Goal: Transaction & Acquisition: Purchase product/service

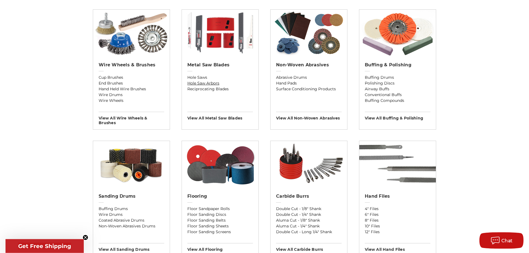
scroll to position [365, 0]
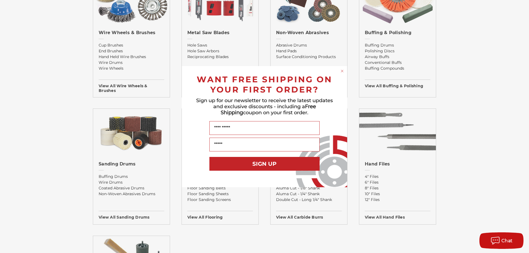
click at [342, 71] on circle "Close dialog" at bounding box center [341, 70] width 5 height 5
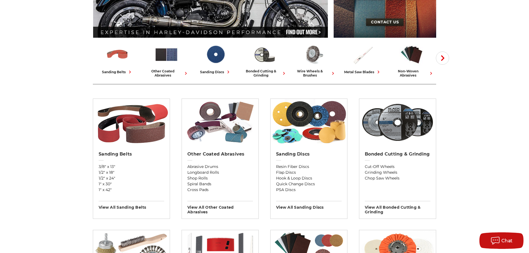
scroll to position [0, 0]
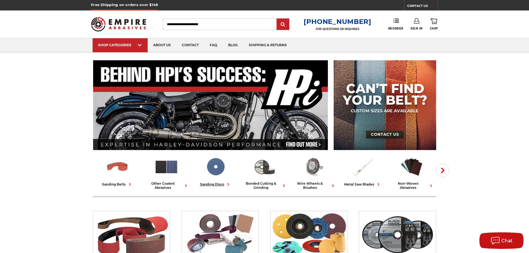
click at [213, 170] on img at bounding box center [215, 167] width 24 height 24
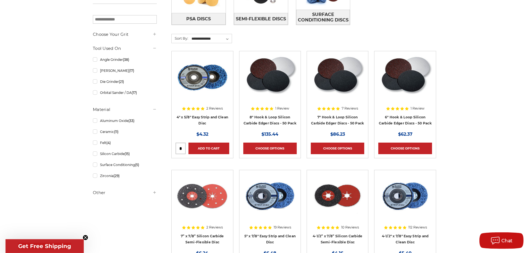
scroll to position [168, 0]
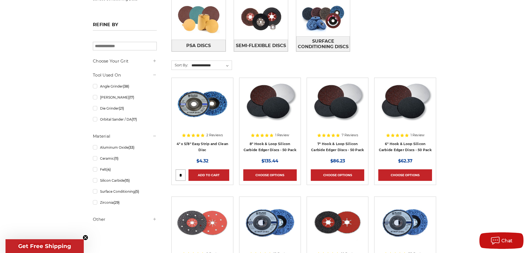
click at [98, 221] on h5 "Other" at bounding box center [125, 219] width 64 height 7
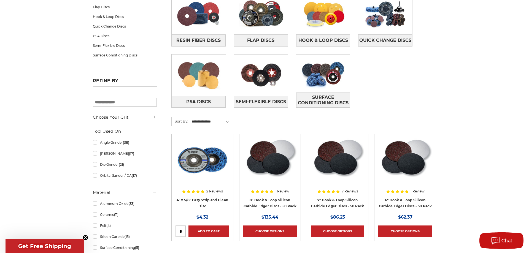
scroll to position [28, 0]
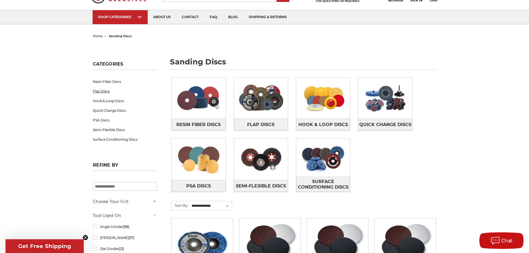
click at [104, 90] on link "Flap Discs" at bounding box center [125, 91] width 64 height 10
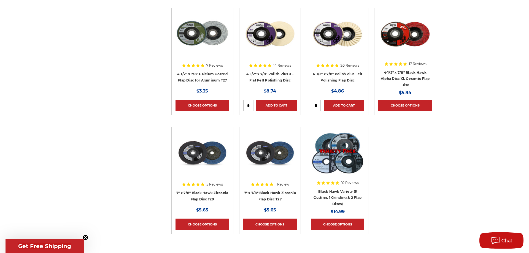
scroll to position [590, 0]
click at [204, 158] on img at bounding box center [201, 153] width 53 height 44
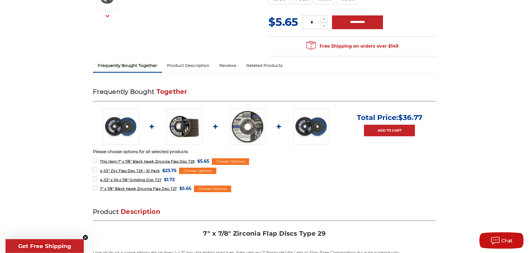
scroll to position [197, 0]
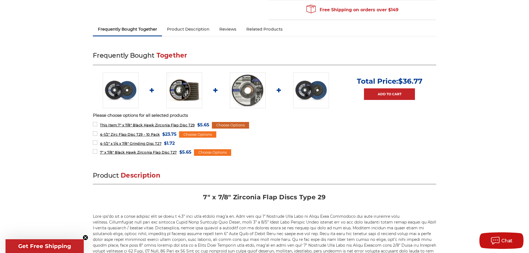
click at [239, 124] on div "Choose Options" at bounding box center [230, 125] width 37 height 7
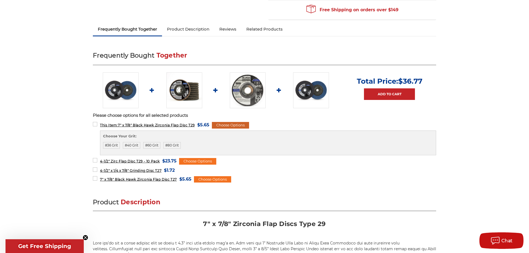
click at [238, 125] on div "Choose Options" at bounding box center [230, 125] width 37 height 7
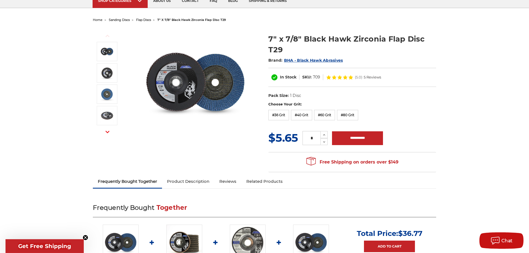
scroll to position [0, 0]
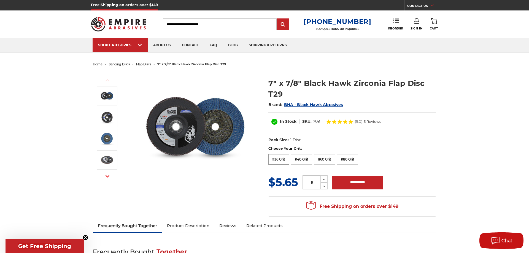
click at [279, 158] on label "#36 Grit" at bounding box center [278, 159] width 21 height 10
click at [304, 159] on label "#40 Grit" at bounding box center [301, 159] width 21 height 10
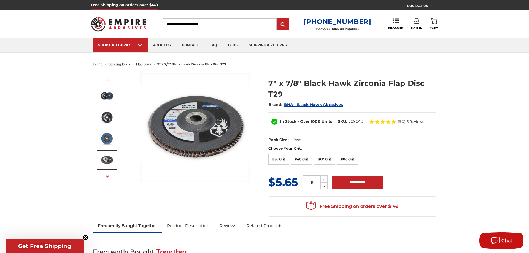
click at [108, 175] on icon "button" at bounding box center [107, 176] width 4 height 4
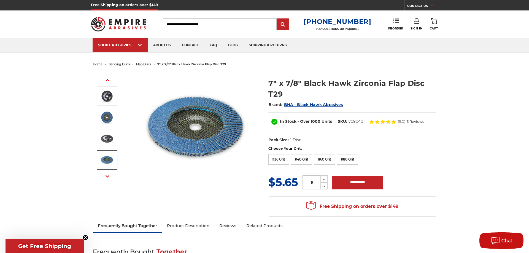
click at [108, 157] on img at bounding box center [107, 160] width 14 height 14
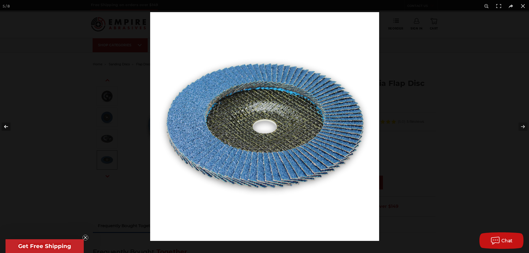
click at [4, 126] on button at bounding box center [9, 127] width 19 height 28
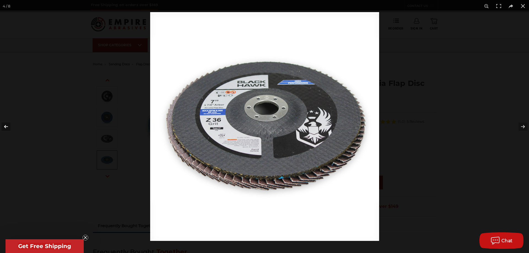
click at [4, 126] on button at bounding box center [9, 127] width 19 height 28
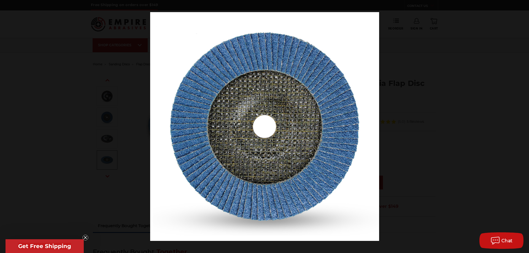
click at [4, 126] on button at bounding box center [9, 127] width 19 height 28
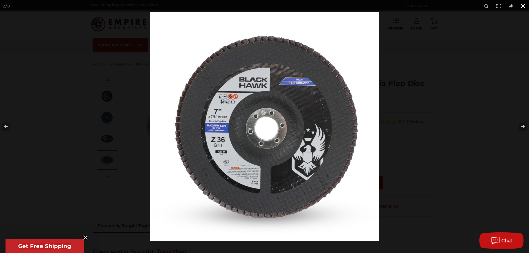
click at [522, 6] on button at bounding box center [522, 6] width 12 height 12
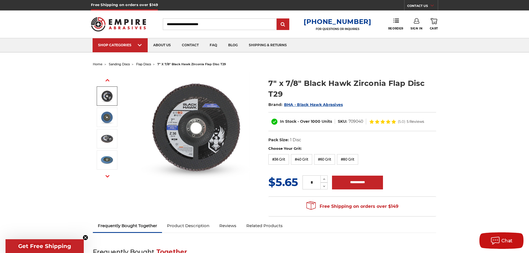
click at [107, 96] on img at bounding box center [107, 96] width 14 height 14
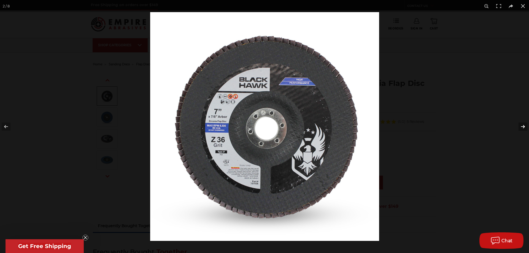
click at [523, 127] on button at bounding box center [518, 127] width 19 height 28
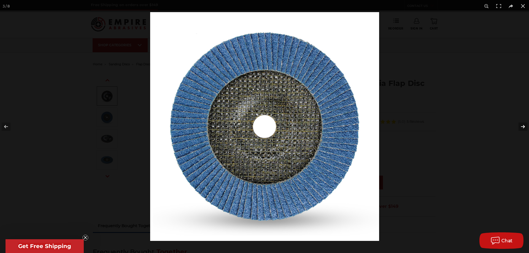
click at [523, 127] on button at bounding box center [518, 127] width 19 height 28
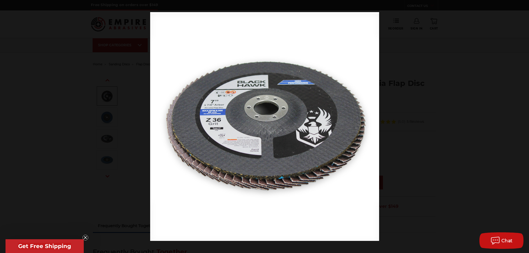
click at [523, 127] on button at bounding box center [518, 127] width 19 height 28
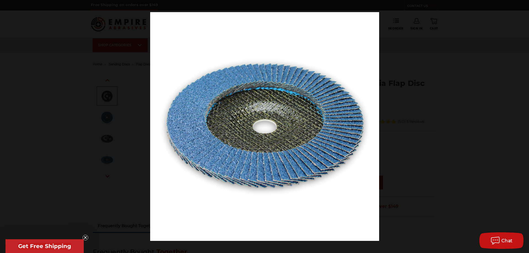
click at [523, 127] on button at bounding box center [518, 127] width 19 height 28
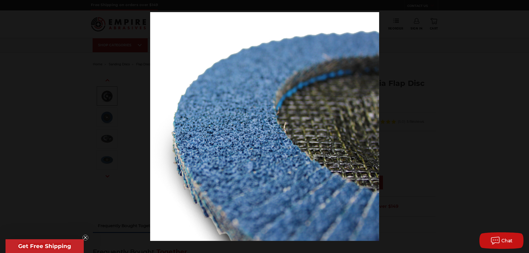
click at [523, 127] on button at bounding box center [518, 127] width 19 height 28
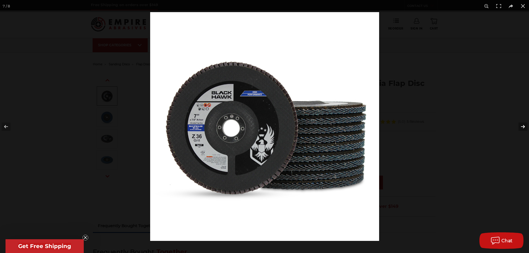
click at [522, 126] on button at bounding box center [518, 127] width 19 height 28
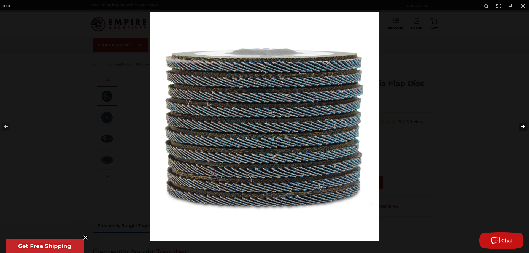
click at [522, 126] on button at bounding box center [518, 127] width 19 height 28
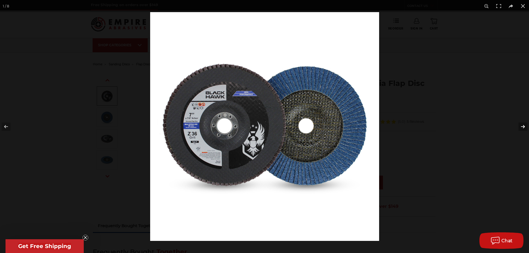
click at [522, 126] on button at bounding box center [518, 127] width 19 height 28
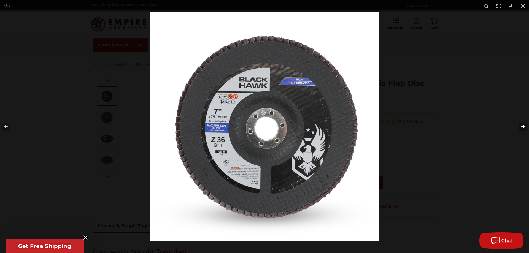
click at [522, 126] on button at bounding box center [518, 127] width 19 height 28
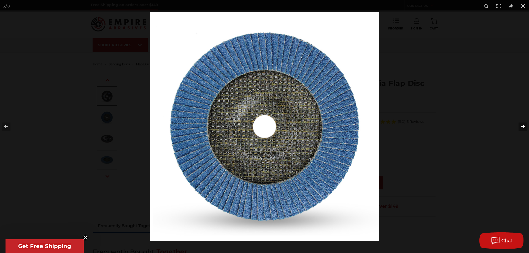
click at [522, 126] on button at bounding box center [518, 127] width 19 height 28
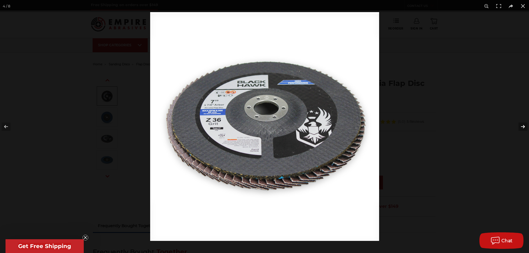
click at [522, 126] on button at bounding box center [518, 127] width 19 height 28
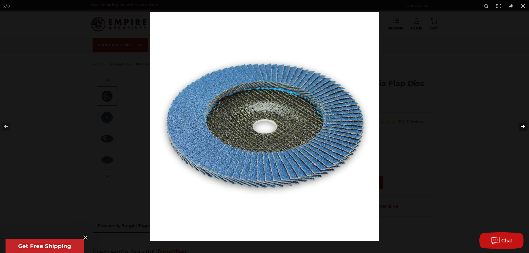
click at [522, 126] on button at bounding box center [518, 127] width 19 height 28
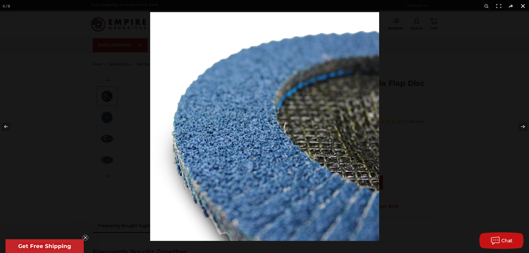
click at [521, 6] on button at bounding box center [522, 6] width 12 height 12
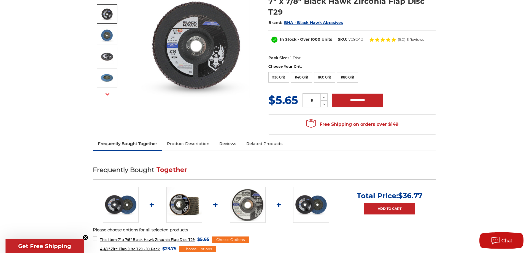
scroll to position [84, 0]
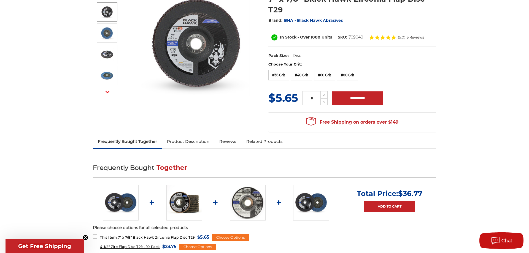
click at [198, 140] on link "Product Description" at bounding box center [188, 141] width 52 height 12
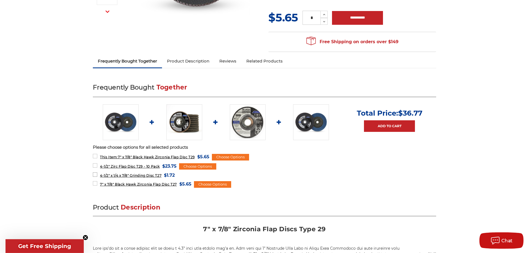
scroll to position [0, 0]
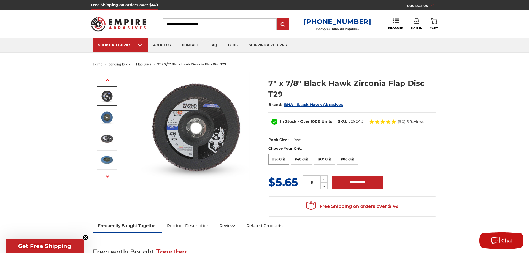
click at [279, 157] on label "#36 Grit" at bounding box center [278, 159] width 21 height 10
drag, startPoint x: 315, startPoint y: 183, endPoint x: 287, endPoint y: 183, distance: 27.5
click at [302, 183] on input "*" at bounding box center [311, 182] width 18 height 14
type input "**"
click at [360, 185] on input "**********" at bounding box center [357, 183] width 51 height 14
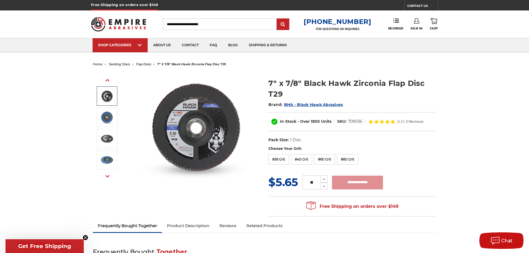
type input "**********"
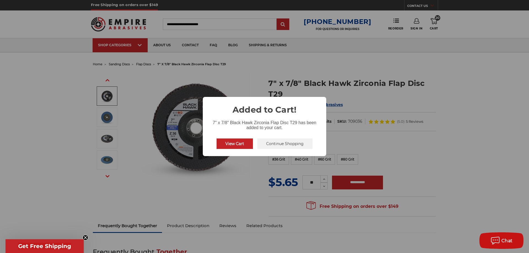
click at [247, 142] on button "View Cart" at bounding box center [234, 143] width 36 height 10
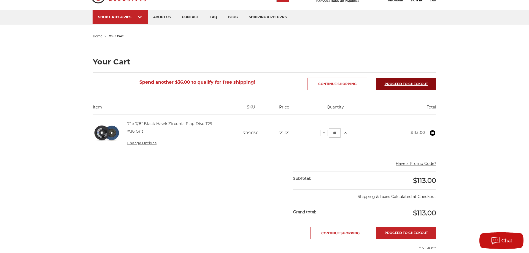
click at [408, 84] on link "Proceed to checkout" at bounding box center [406, 84] width 60 height 12
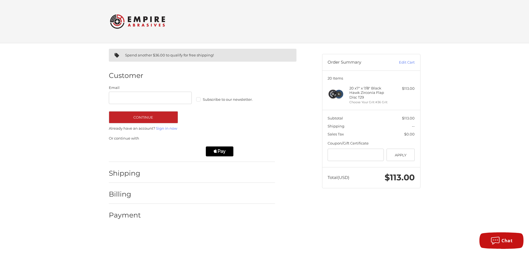
click at [132, 24] on img at bounding box center [137, 21] width 55 height 21
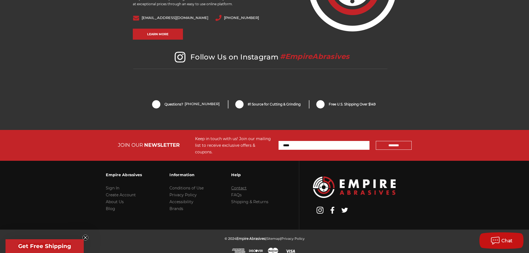
click at [234, 186] on link "Contact" at bounding box center [238, 188] width 15 height 5
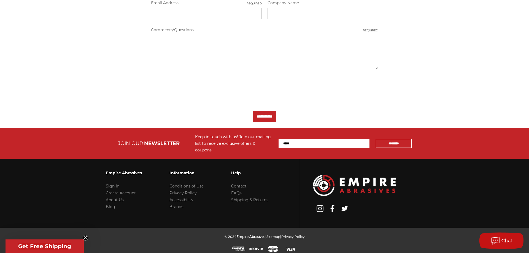
scroll to position [221, 0]
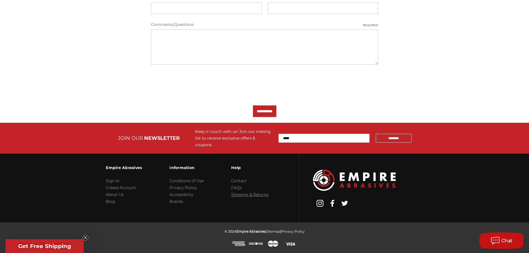
click at [243, 194] on link "Shipping & Returns" at bounding box center [249, 194] width 37 height 5
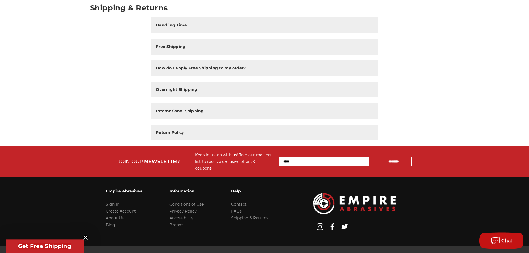
scroll to position [99, 0]
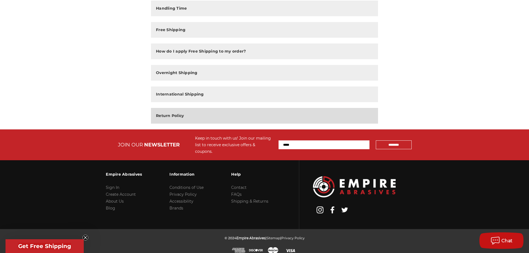
click at [182, 114] on h2 "Return Policy" at bounding box center [170, 116] width 28 height 6
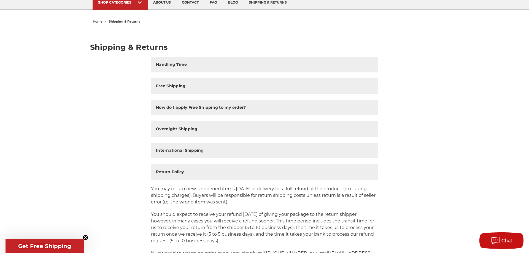
scroll to position [0, 0]
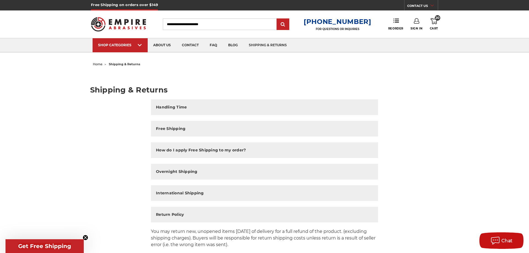
click at [432, 24] on use at bounding box center [433, 21] width 7 height 6
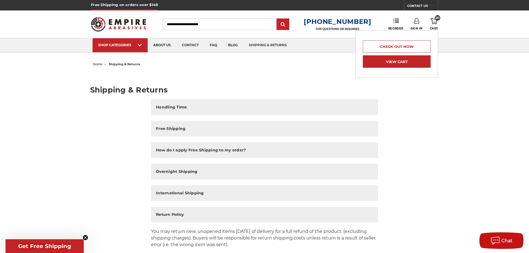
click at [407, 64] on link "View Cart" at bounding box center [397, 61] width 68 height 12
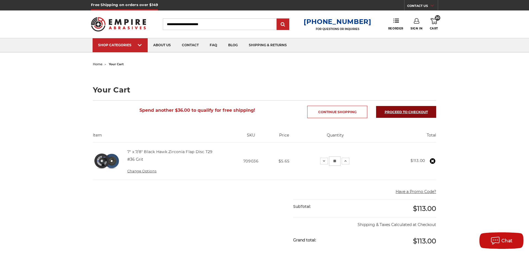
click at [407, 111] on link "Proceed to checkout" at bounding box center [406, 112] width 60 height 12
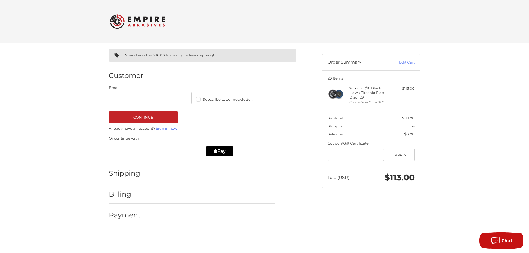
click at [200, 100] on label "Subscribe to our newsletter." at bounding box center [237, 99] width 83 height 4
click at [162, 100] on input "Email" at bounding box center [150, 98] width 83 height 12
type input "**********"
click at [152, 119] on button "Continue" at bounding box center [143, 117] width 69 height 12
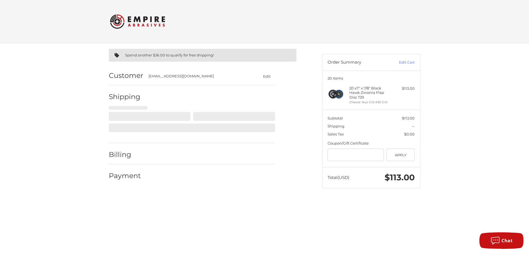
select select "**"
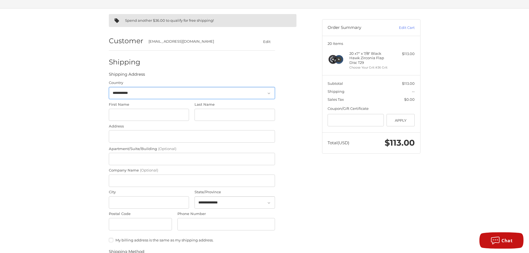
scroll to position [35, 0]
click at [130, 117] on input "First Name" at bounding box center [149, 114] width 80 height 12
type input "****"
type input "*******"
click at [121, 135] on input "Address" at bounding box center [192, 136] width 166 height 12
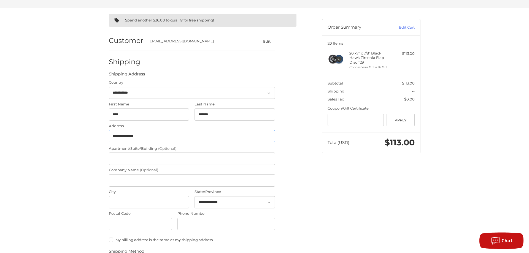
type input "**********"
click at [121, 205] on input "City" at bounding box center [149, 202] width 80 height 12
type input "******"
select select "**"
click option "********" at bounding box center [0, 0] width 0 height 0
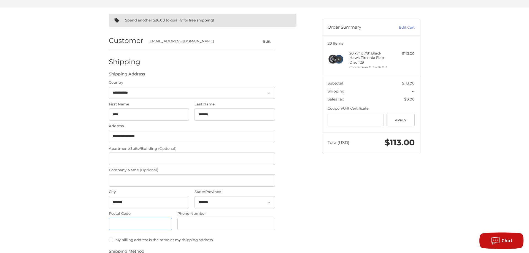
click at [133, 224] on input "Postal Code" at bounding box center [140, 224] width 63 height 12
type input "*****"
click at [188, 224] on input "Phone Number" at bounding box center [225, 224] width 97 height 12
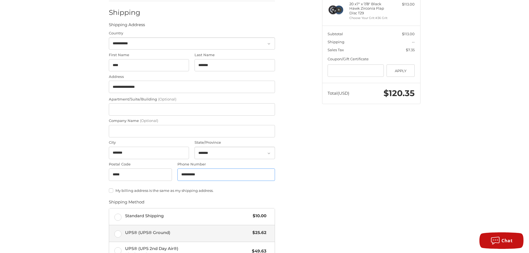
scroll to position [0, 0]
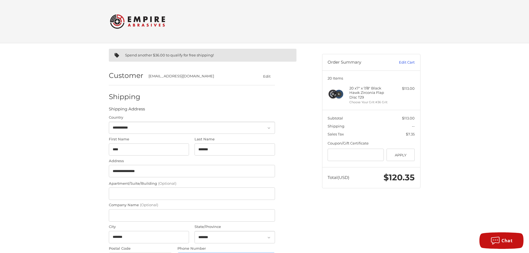
type input "**********"
click at [408, 64] on link "Edit Cart" at bounding box center [400, 63] width 28 height 6
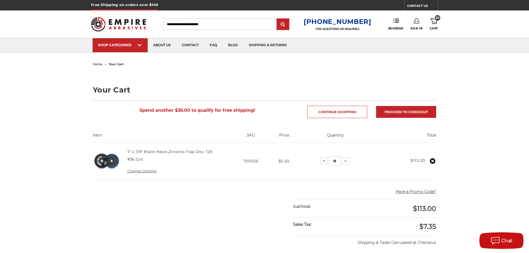
drag, startPoint x: 347, startPoint y: 165, endPoint x: 358, endPoint y: 165, distance: 10.7
click at [340, 165] on input "**" at bounding box center [335, 160] width 12 height 9
type input "**"
click at [463, 109] on div "home your cart Your Cart Spend another $36.00 to qualify for free shipping! Con…" at bounding box center [264, 235] width 529 height 350
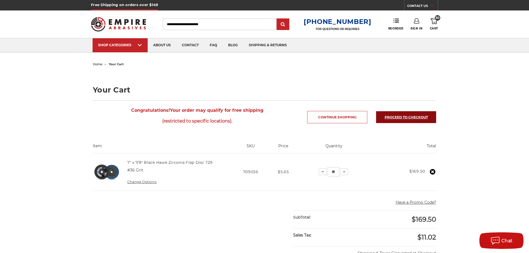
click at [404, 116] on link "Proceed to checkout" at bounding box center [406, 117] width 60 height 12
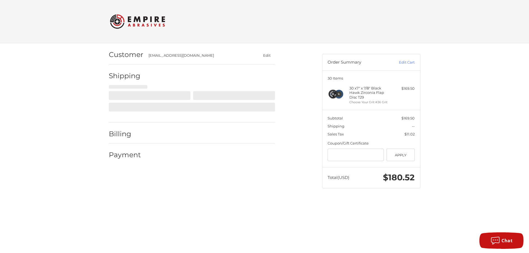
select select "**"
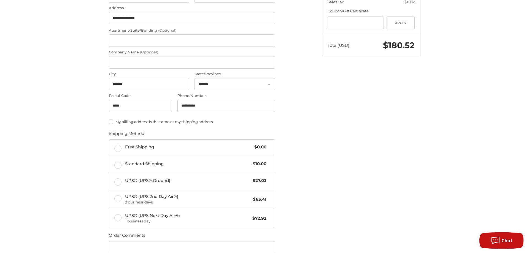
scroll to position [168, 0]
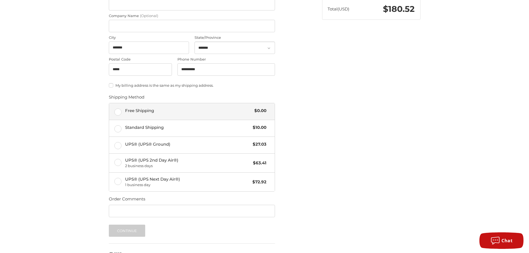
click at [145, 110] on span "Free Shipping" at bounding box center [188, 111] width 127 height 6
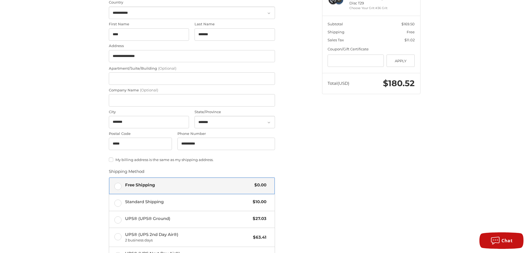
scroll to position [0, 0]
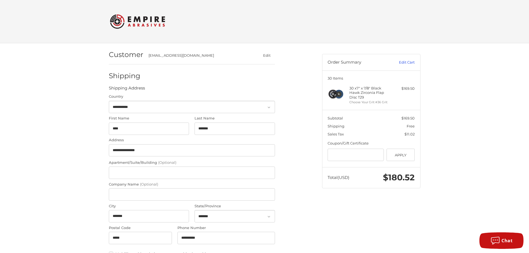
click at [410, 61] on link "Edit Cart" at bounding box center [400, 63] width 28 height 6
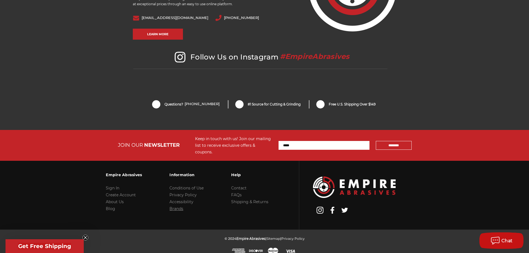
click at [177, 206] on link "Brands" at bounding box center [176, 208] width 14 height 5
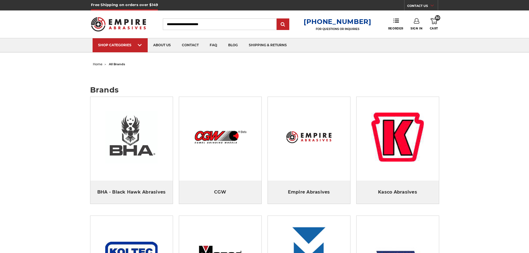
scroll to position [228, 0]
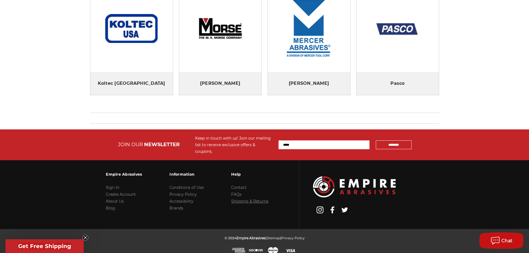
click at [251, 199] on link "Shipping & Returns" at bounding box center [249, 201] width 37 height 5
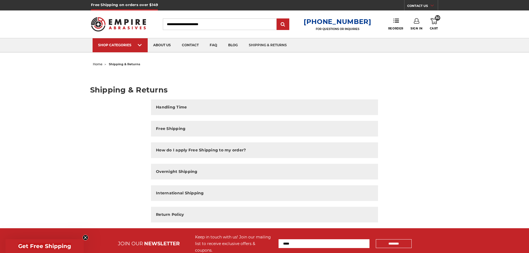
click at [211, 126] on button "Free Shipping" at bounding box center [264, 129] width 227 height 16
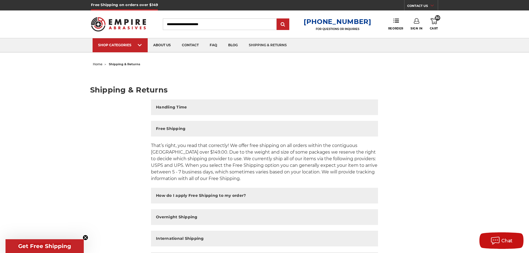
click at [434, 25] on link "30 Cart" at bounding box center [433, 24] width 8 height 12
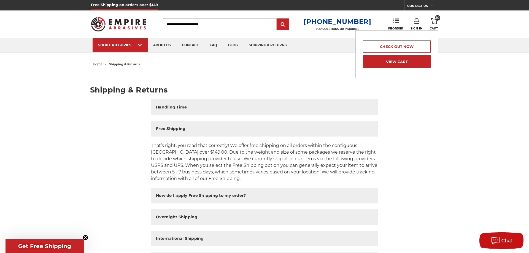
click at [400, 62] on link "View Cart" at bounding box center [397, 61] width 68 height 12
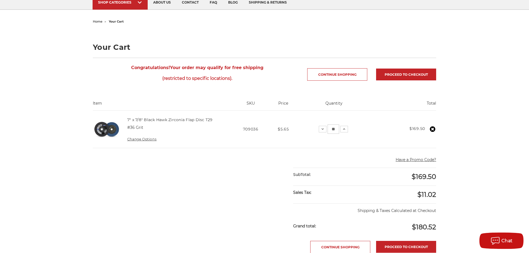
scroll to position [56, 0]
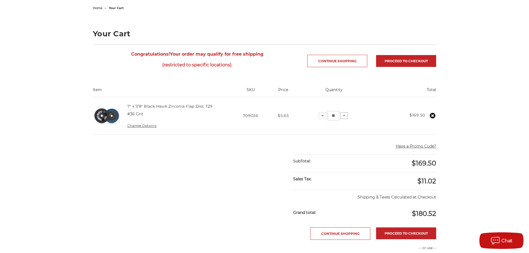
drag, startPoint x: 346, startPoint y: 119, endPoint x: 361, endPoint y: 120, distance: 14.7
click at [339, 119] on input "**" at bounding box center [333, 115] width 12 height 9
type input "**"
click at [491, 84] on div "home your cart Your Cart Congratulations! Your order may qualify for free shipp…" at bounding box center [264, 184] width 529 height 361
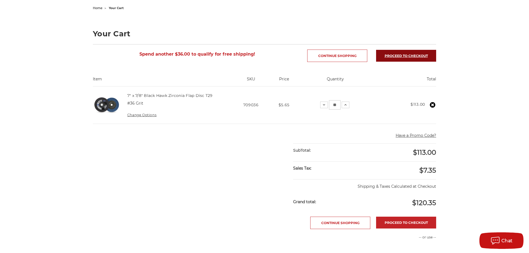
click at [412, 57] on link "Proceed to checkout" at bounding box center [406, 56] width 60 height 12
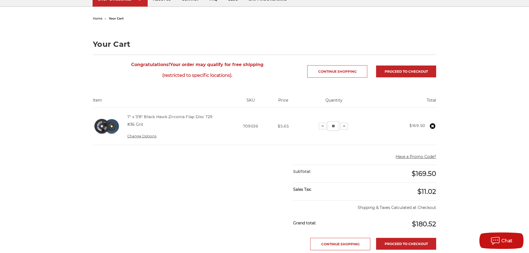
scroll to position [56, 0]
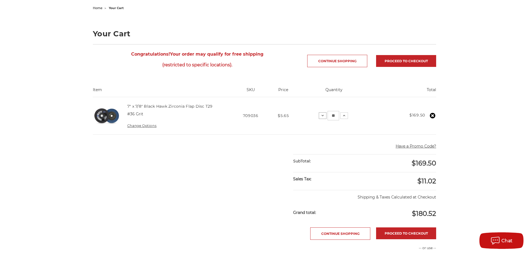
click at [326, 119] on button "Decrease Quantity:" at bounding box center [322, 115] width 8 height 7
click at [325, 118] on icon at bounding box center [322, 115] width 4 height 4
click at [324, 116] on use at bounding box center [323, 115] width 2 height 1
click at [326, 118] on icon at bounding box center [323, 115] width 4 height 4
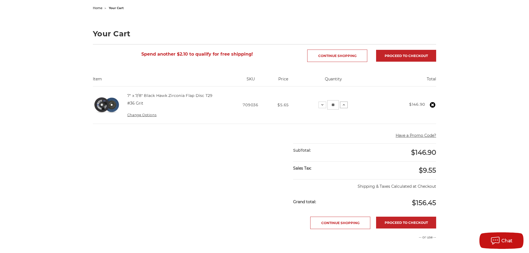
click at [345, 105] on use at bounding box center [343, 104] width 2 height 1
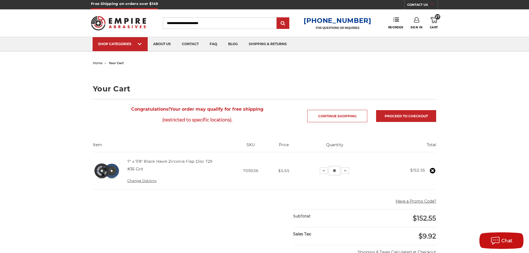
scroll to position [0, 0]
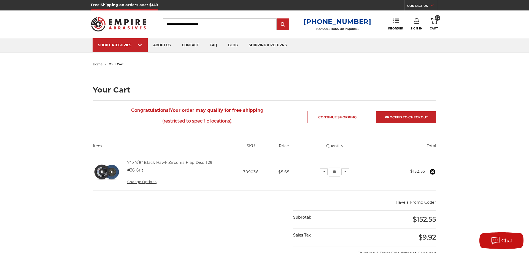
click at [140, 164] on link "7" x 7/8" Black Hawk Zirconia Flap Disc T29" at bounding box center [169, 162] width 85 height 5
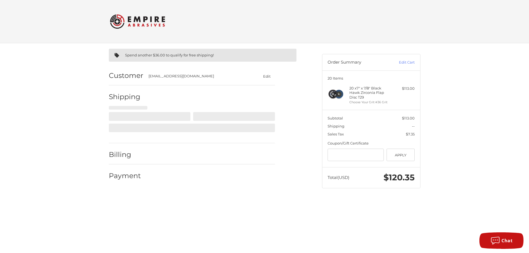
select select "**"
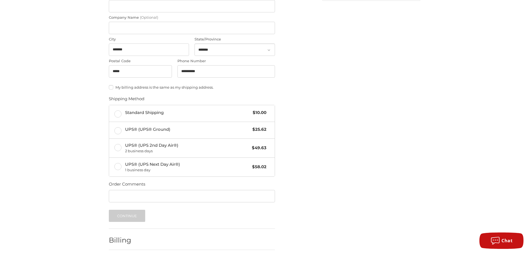
scroll to position [211, 0]
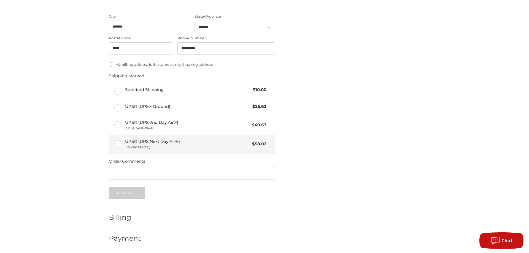
click at [224, 142] on span "UPS® (UPS Next Day Air®) 1 business day" at bounding box center [187, 144] width 124 height 12
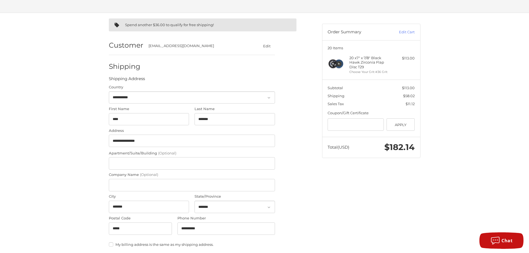
scroll to position [28, 0]
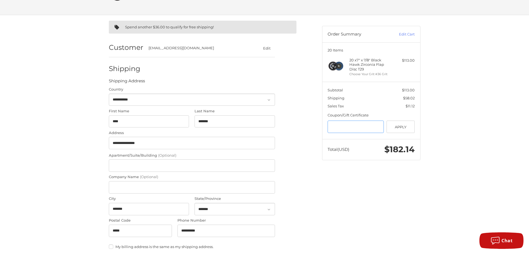
click at [358, 129] on input "Gift Certificate or Coupon Code" at bounding box center [355, 127] width 56 height 12
type input "*"
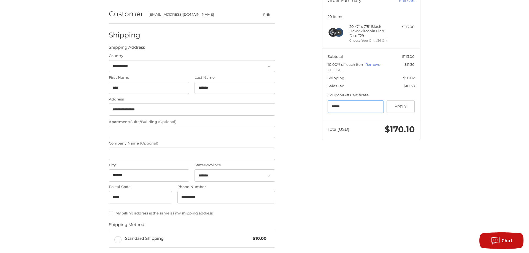
scroll to position [0, 0]
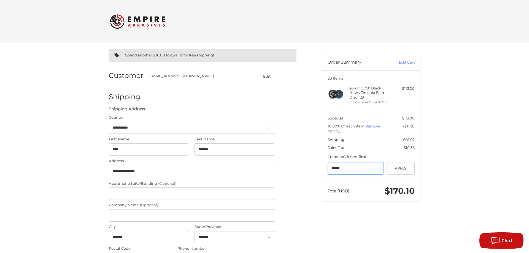
type input "******"
click at [134, 16] on img at bounding box center [137, 21] width 55 height 21
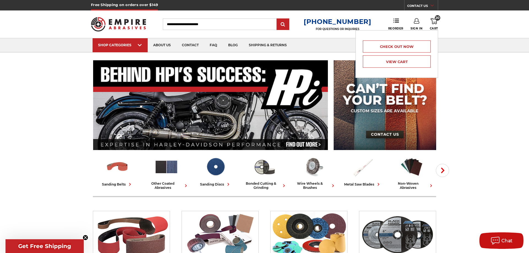
click at [434, 21] on icon at bounding box center [433, 21] width 7 height 6
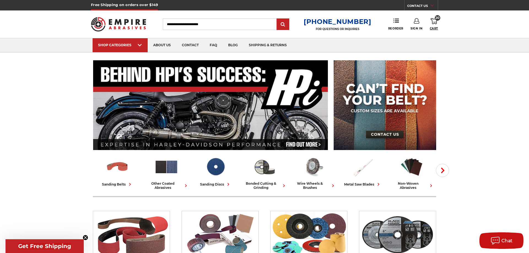
click at [434, 29] on span "Cart" at bounding box center [433, 29] width 8 height 4
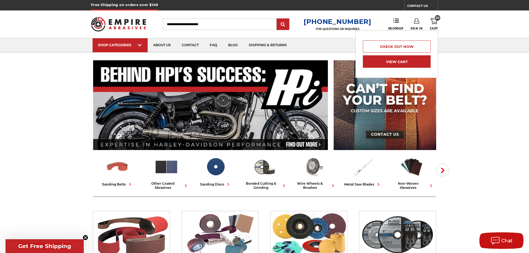
click at [410, 66] on link "View Cart" at bounding box center [397, 61] width 68 height 12
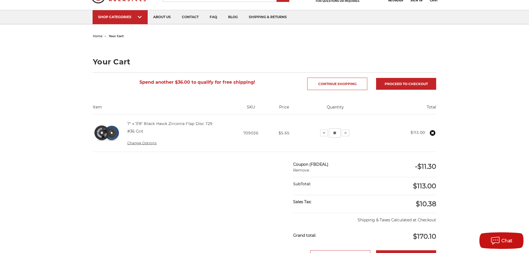
click at [136, 145] on link "Change Options" at bounding box center [141, 143] width 29 height 4
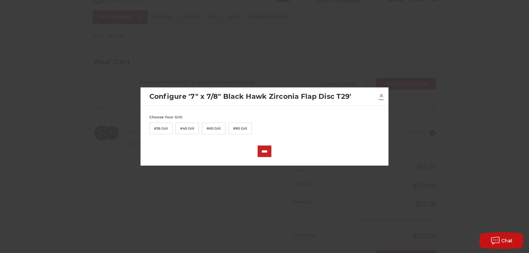
click at [384, 97] on link "×" at bounding box center [381, 95] width 9 height 9
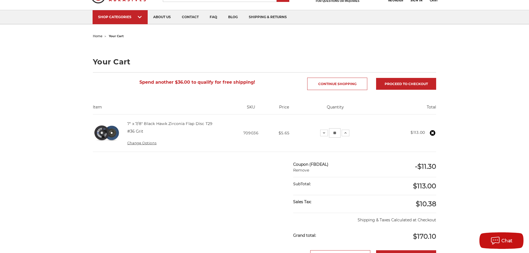
click at [135, 127] on h4 "7" x 7/8" Black Hawk Zirconia Flap Disc T29" at bounding box center [169, 123] width 85 height 7
click at [136, 126] on link "7" x 7/8" Black Hawk Zirconia Flap Disc T29" at bounding box center [169, 123] width 85 height 5
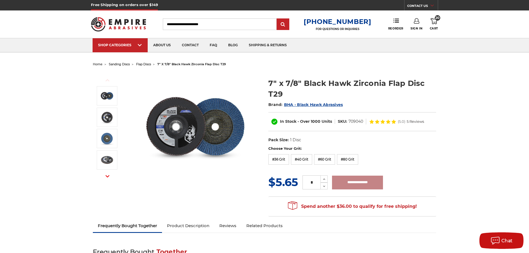
type input "**********"
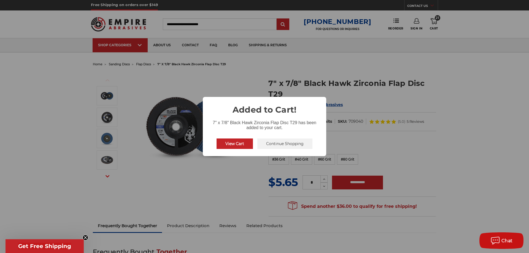
click at [225, 143] on button "View Cart" at bounding box center [234, 143] width 36 height 10
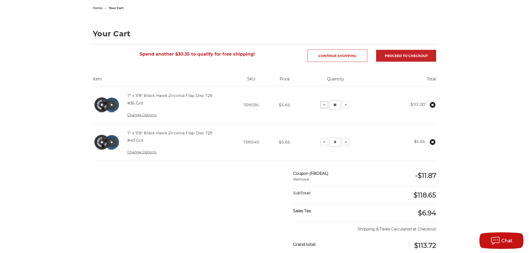
click at [326, 107] on icon at bounding box center [324, 105] width 4 height 4
drag, startPoint x: 352, startPoint y: 106, endPoint x: 342, endPoint y: 107, distance: 9.5
click at [340, 107] on input "**" at bounding box center [335, 104] width 12 height 9
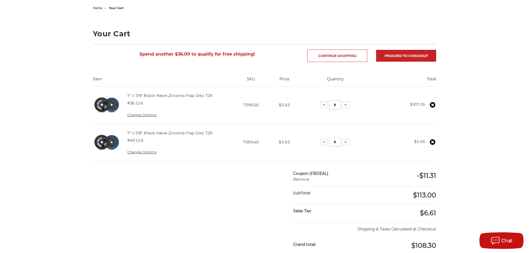
type input "*"
drag, startPoint x: 352, startPoint y: 154, endPoint x: 341, endPoint y: 156, distance: 11.2
click at [340, 147] on input "*" at bounding box center [335, 141] width 12 height 9
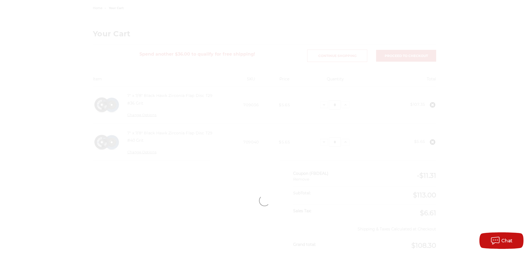
type input "*"
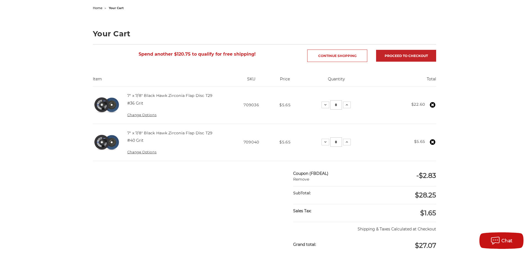
drag, startPoint x: 353, startPoint y: 153, endPoint x: 336, endPoint y: 158, distance: 17.2
click at [337, 147] on input "*" at bounding box center [336, 141] width 12 height 9
type input "*"
click at [495, 141] on div "home your cart Your Cart Spend another $120.75 to qualify for free shipping! Co…" at bounding box center [264, 200] width 529 height 393
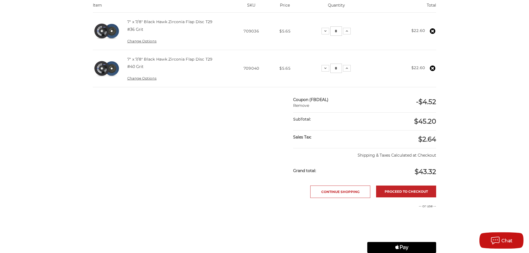
scroll to position [140, 0]
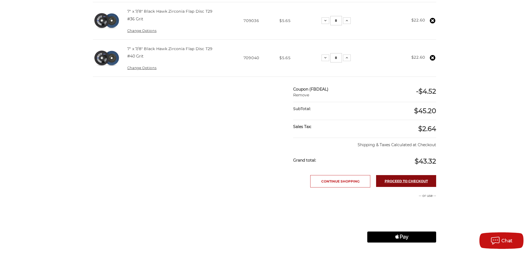
click at [396, 187] on link "Proceed to checkout" at bounding box center [406, 181] width 60 height 12
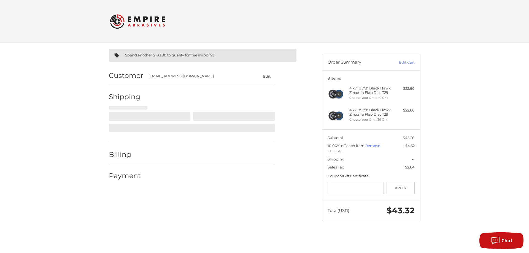
select select "**"
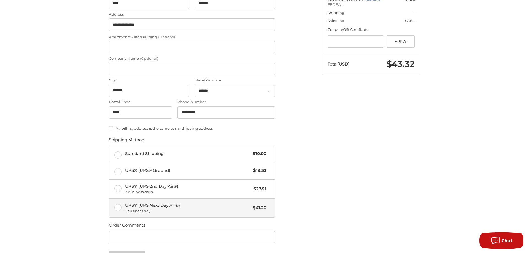
scroll to position [140, 0]
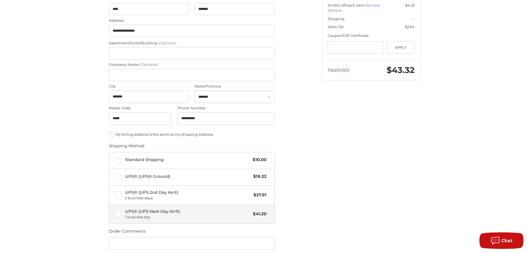
click at [119, 213] on label "UPS® (UPS Next Day Air®) 1 business day $41.20" at bounding box center [191, 214] width 165 height 19
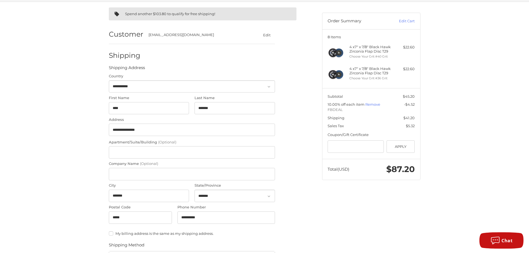
scroll to position [0, 0]
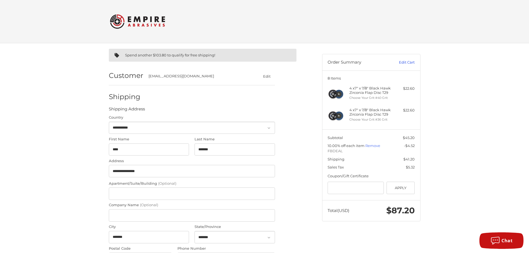
click at [408, 62] on link "Edit Cart" at bounding box center [400, 63] width 28 height 6
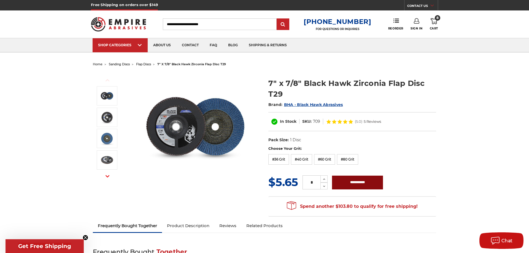
click at [355, 181] on input "**********" at bounding box center [357, 183] width 51 height 14
click at [432, 23] on use at bounding box center [433, 21] width 7 height 6
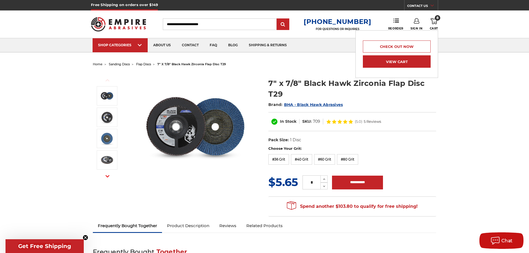
click at [392, 60] on link "View Cart" at bounding box center [397, 61] width 68 height 12
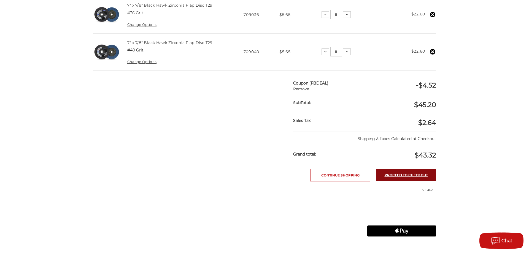
scroll to position [168, 0]
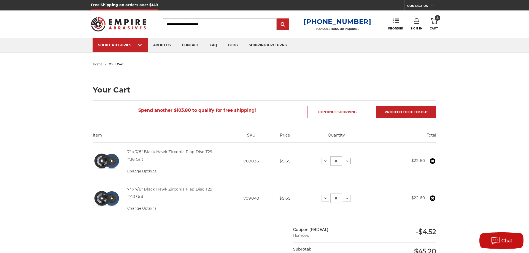
click at [349, 163] on icon at bounding box center [346, 161] width 4 height 4
click at [350, 203] on div "Decrease Quantity: * Increase Quantity:" at bounding box center [335, 198] width 29 height 9
click at [349, 200] on icon at bounding box center [346, 198] width 4 height 4
click at [349, 163] on icon at bounding box center [347, 161] width 4 height 4
click at [349, 200] on icon at bounding box center [346, 198] width 4 height 4
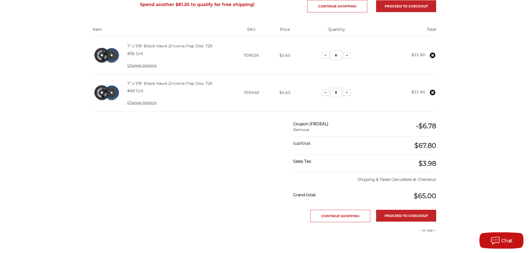
scroll to position [112, 0]
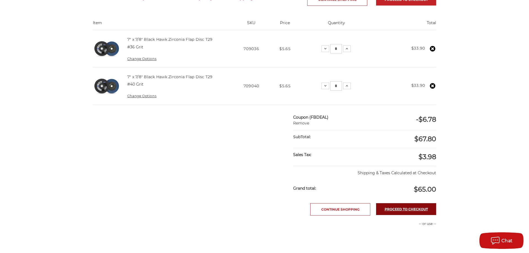
click at [413, 215] on link "Proceed to checkout" at bounding box center [406, 209] width 60 height 12
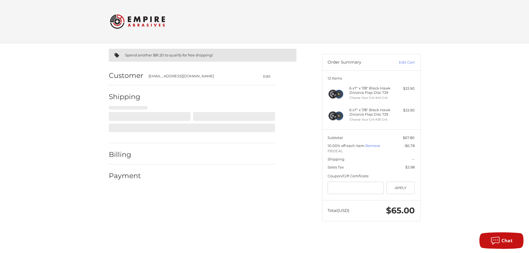
select select "**"
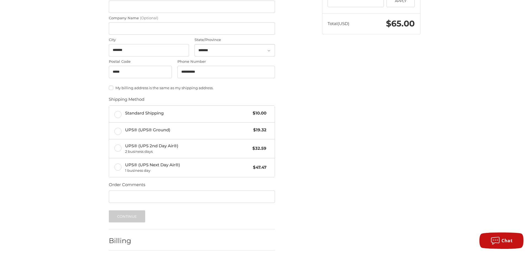
scroll to position [197, 0]
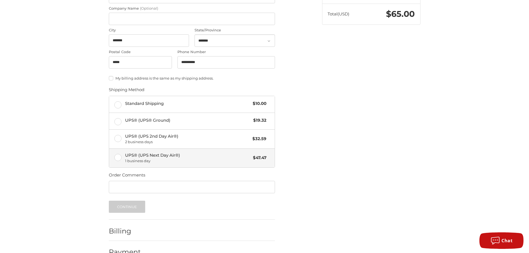
click at [232, 157] on span "UPS® (UPS Next Day Air®) 1 business day" at bounding box center [187, 158] width 125 height 12
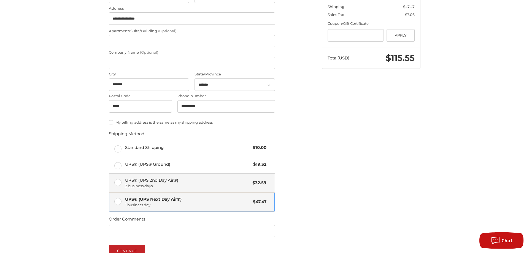
scroll to position [211, 0]
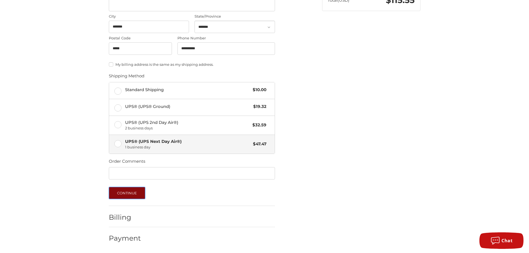
click at [130, 191] on button "Continue" at bounding box center [127, 193] width 37 height 12
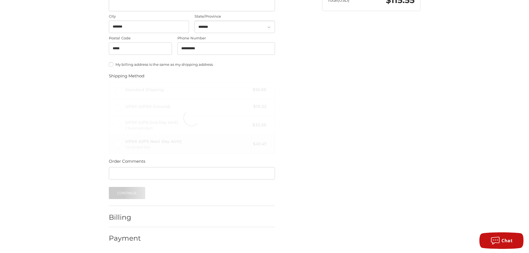
scroll to position [0, 0]
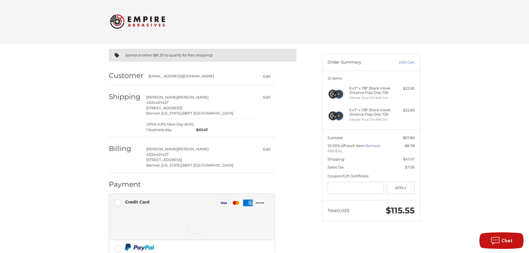
click at [156, 27] on img at bounding box center [137, 21] width 55 height 21
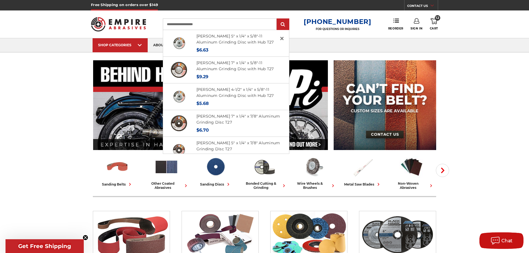
type input "**********"
click at [277, 19] on input "submit" at bounding box center [282, 24] width 11 height 11
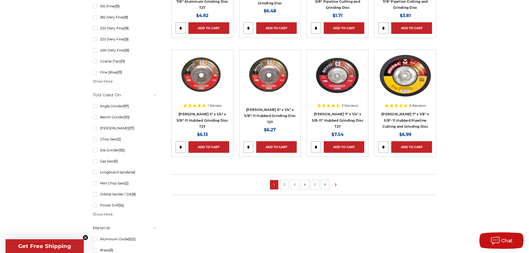
scroll to position [393, 0]
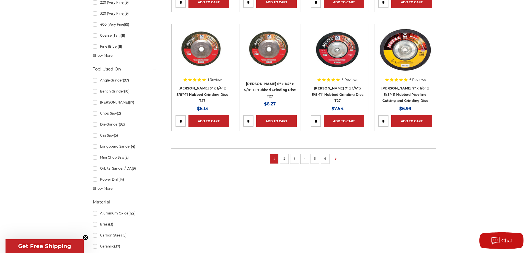
click at [98, 190] on span "Show More" at bounding box center [103, 189] width 20 height 6
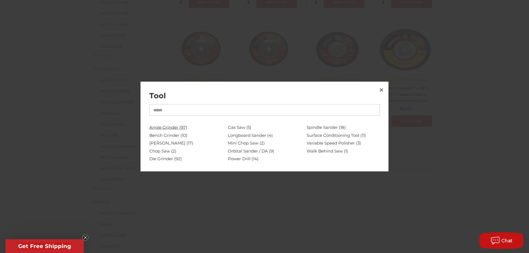
click at [162, 128] on link "Angle Grinder (97)" at bounding box center [185, 128] width 73 height 8
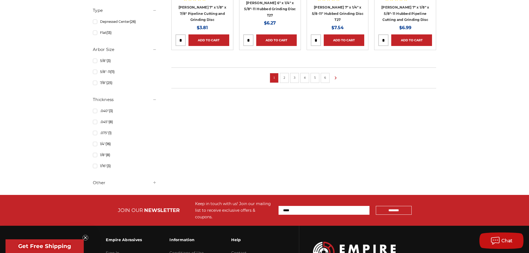
scroll to position [477, 0]
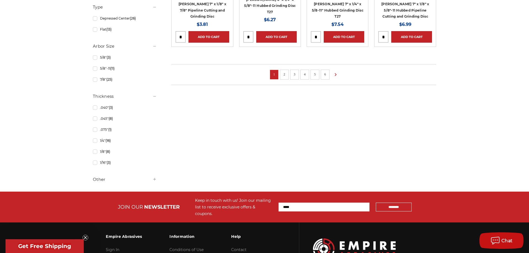
click at [103, 179] on h5 "Other" at bounding box center [125, 179] width 64 height 7
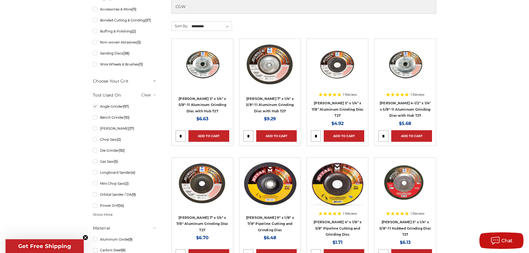
scroll to position [253, 0]
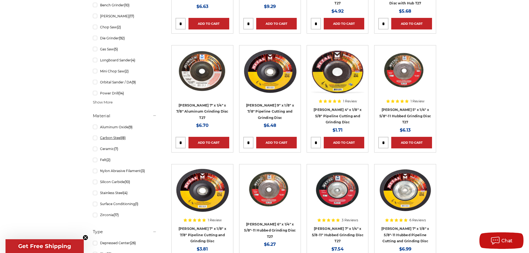
click at [107, 137] on link "Carbon Steel (8)" at bounding box center [125, 138] width 64 height 10
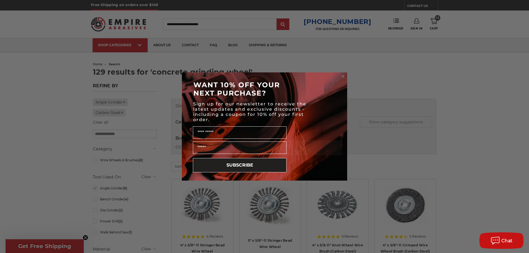
click at [341, 75] on circle "Close dialog" at bounding box center [342, 76] width 5 height 5
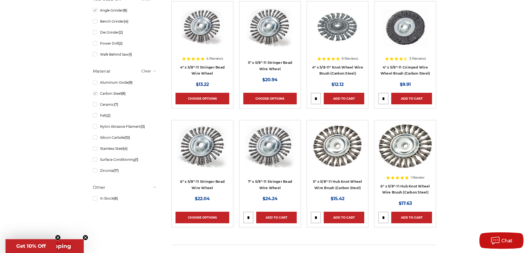
scroll to position [168, 0]
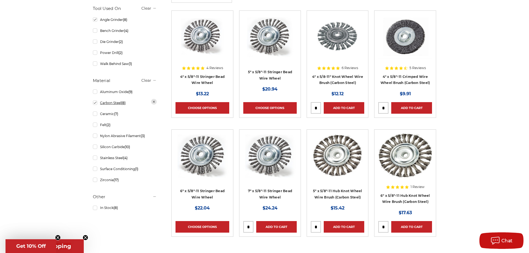
click at [94, 103] on link "Carbon Steel (8)" at bounding box center [125, 103] width 64 height 10
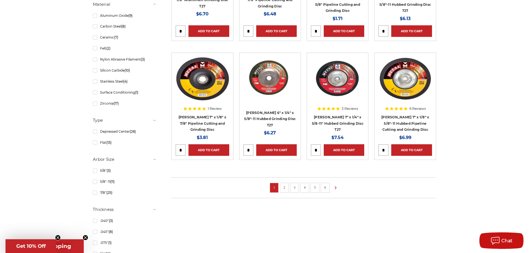
scroll to position [365, 0]
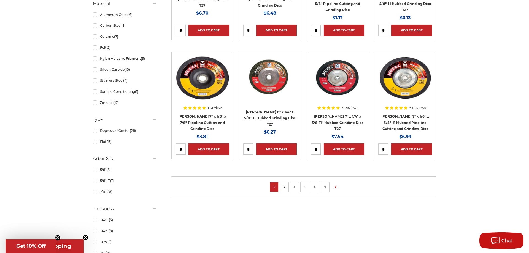
click at [283, 190] on li "2" at bounding box center [284, 187] width 9 height 10
click at [284, 187] on link "2" at bounding box center [284, 187] width 6 height 6
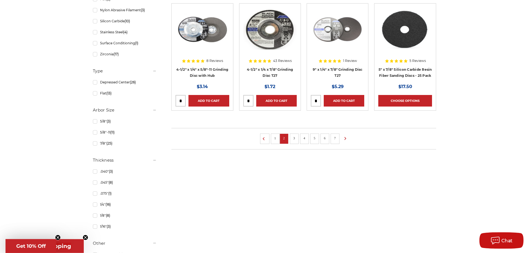
scroll to position [421, 0]
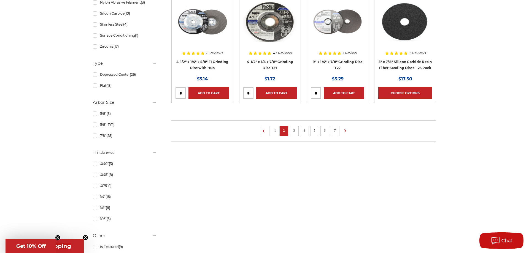
click at [291, 130] on li "3" at bounding box center [294, 131] width 9 height 10
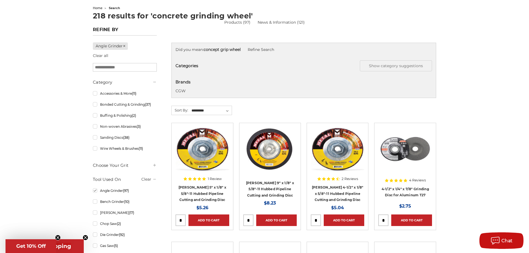
scroll to position [0, 0]
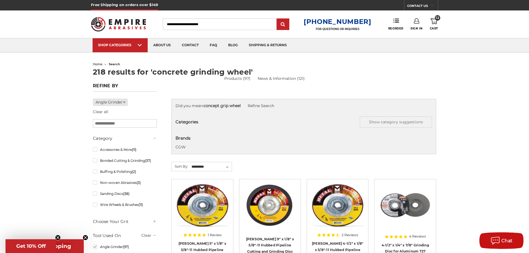
click at [433, 21] on icon at bounding box center [433, 21] width 7 height 6
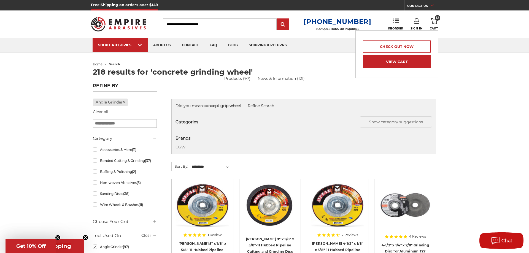
click at [410, 64] on link "View Cart" at bounding box center [397, 61] width 68 height 12
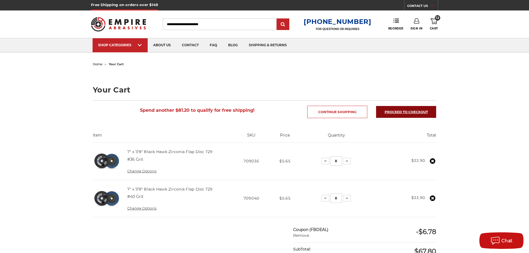
click at [412, 107] on link "Proceed to checkout" at bounding box center [406, 112] width 60 height 12
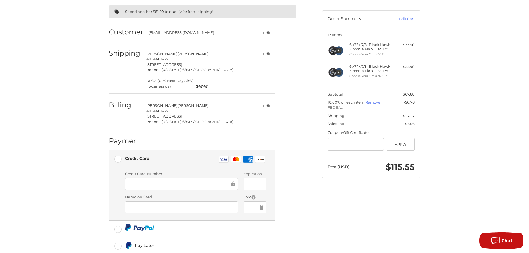
scroll to position [72, 0]
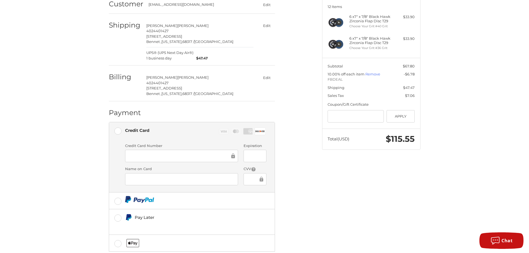
click at [251, 159] on div at bounding box center [254, 156] width 23 height 12
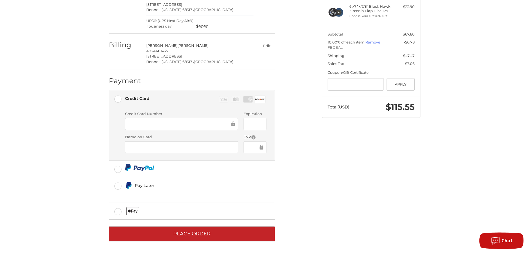
scroll to position [104, 0]
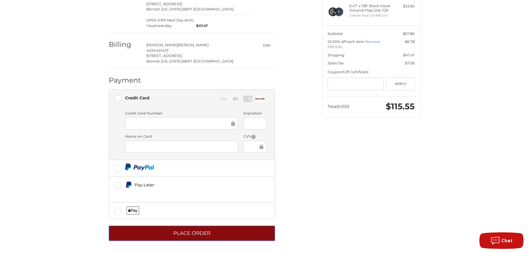
click at [178, 238] on button "Place Order" at bounding box center [192, 233] width 166 height 15
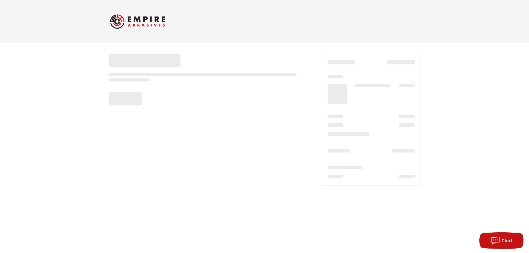
scroll to position [0, 0]
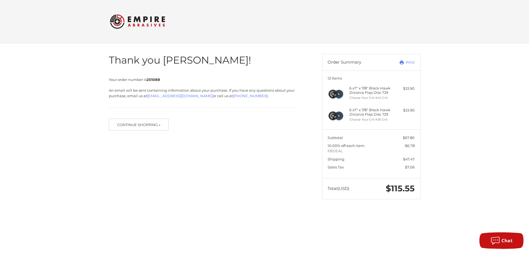
click at [437, 101] on div "Thank you [PERSON_NAME]! Your order number is 201088 An email will be sent cont…" at bounding box center [264, 126] width 529 height 167
